Goal: Information Seeking & Learning: Learn about a topic

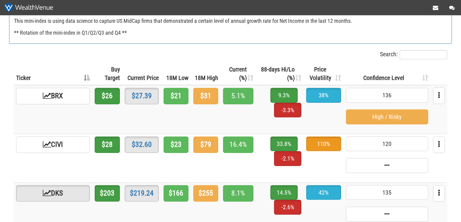
scroll to position [96, 0]
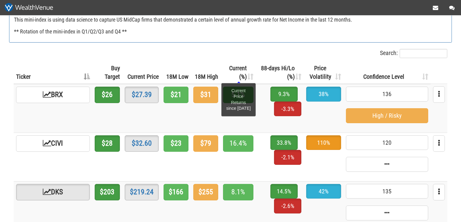
click at [229, 68] on span "Current (%)" at bounding box center [238, 72] width 18 height 16
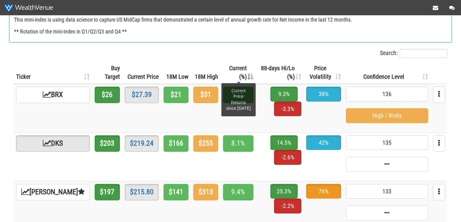
click at [229, 64] on span "Current (%)" at bounding box center [238, 72] width 18 height 16
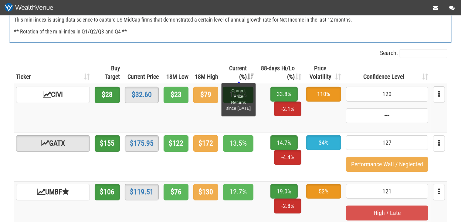
click at [229, 66] on span "Current (%)" at bounding box center [238, 72] width 18 height 16
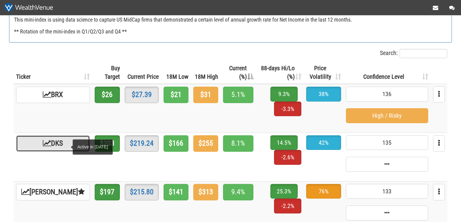
click at [59, 143] on link "DKS" at bounding box center [53, 143] width 74 height 16
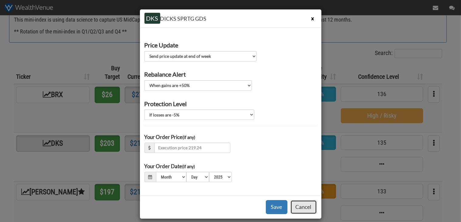
click at [303, 208] on button "Cancel" at bounding box center [303, 207] width 26 height 14
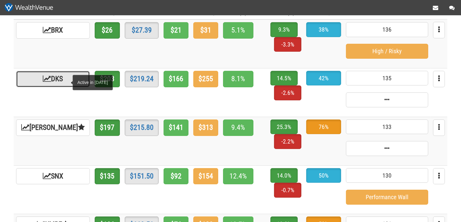
scroll to position [32, 0]
